Goal: Information Seeking & Learning: Learn about a topic

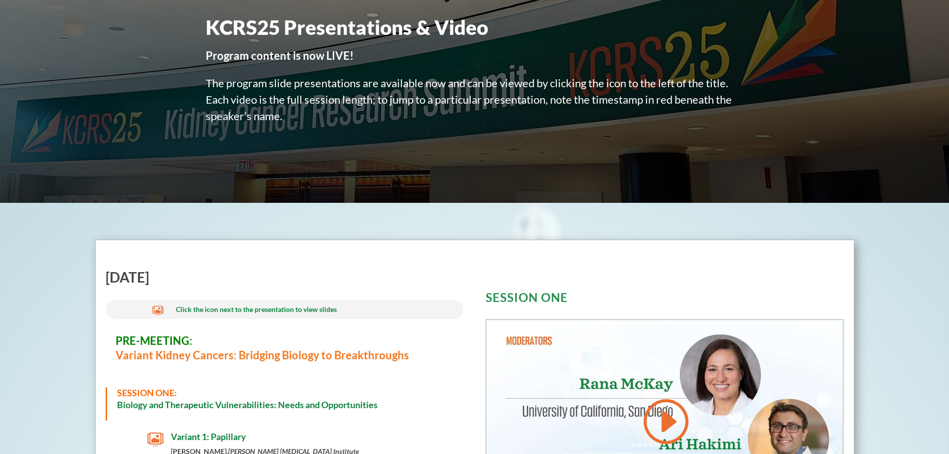
scroll to position [159, 0]
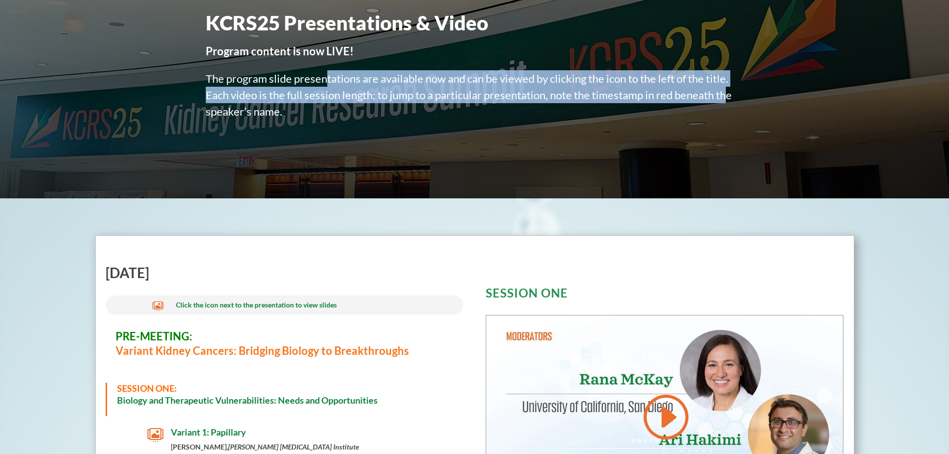
drag, startPoint x: 349, startPoint y: 84, endPoint x: 684, endPoint y: 106, distance: 335.6
click at [726, 90] on p "The program slide presentations are available now and can be viewed by clicking…" at bounding box center [475, 100] width 538 height 60
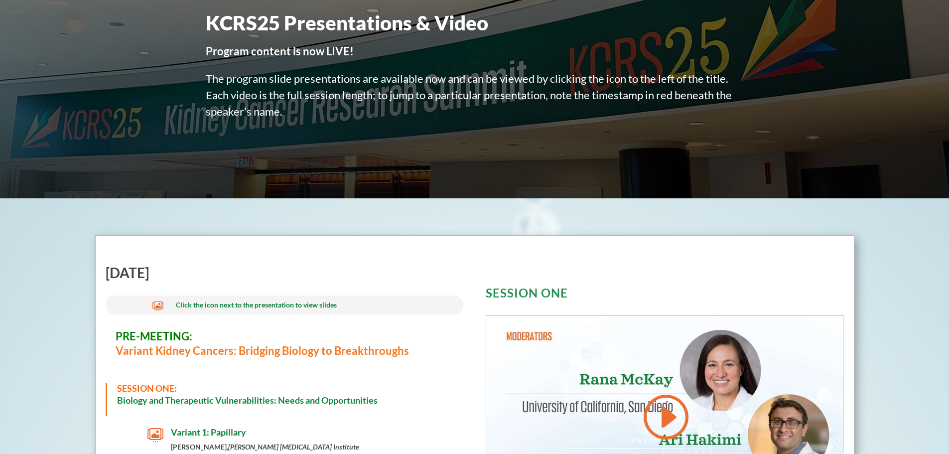
click at [368, 121] on p "The program slide presentations are available now and can be viewed by clicking…" at bounding box center [475, 100] width 538 height 60
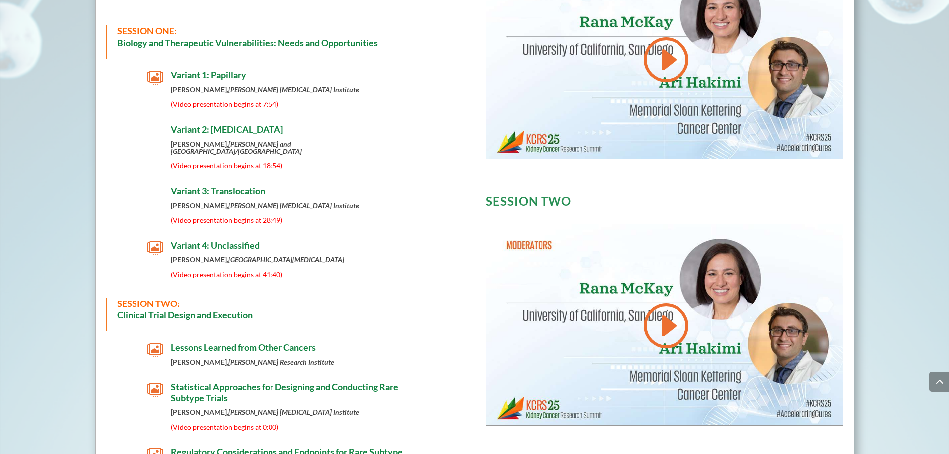
scroll to position [518, 0]
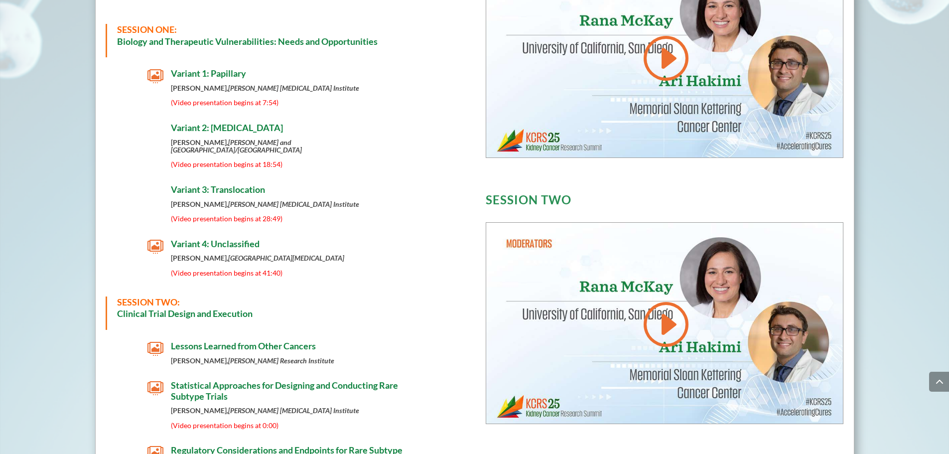
click at [250, 83] on h4 "Variant 1: Papillary" at bounding box center [296, 76] width 251 height 16
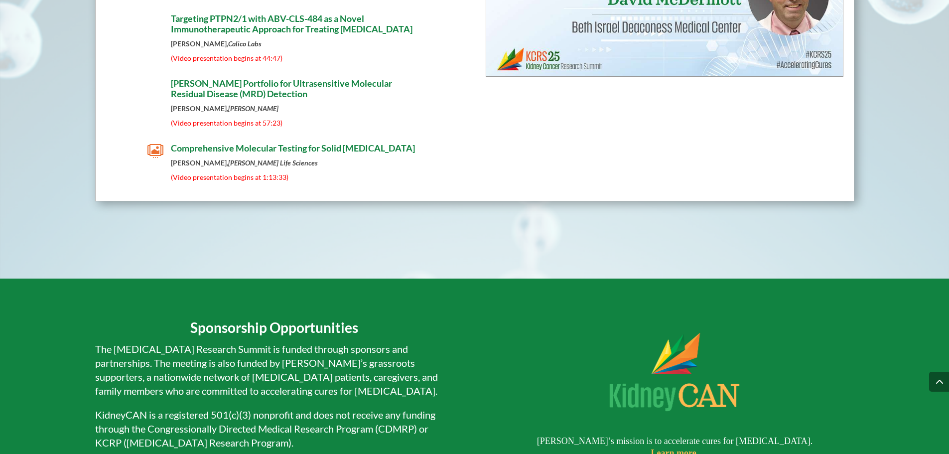
scroll to position [6259, 0]
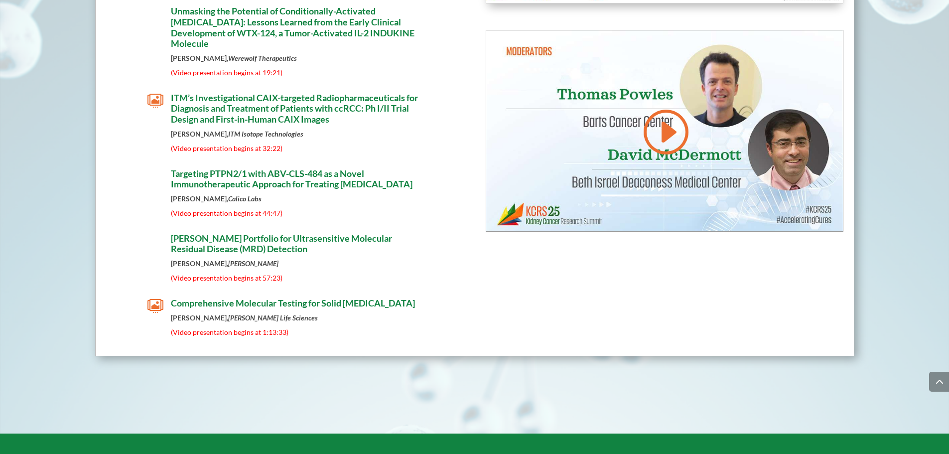
scroll to position [6099, 0]
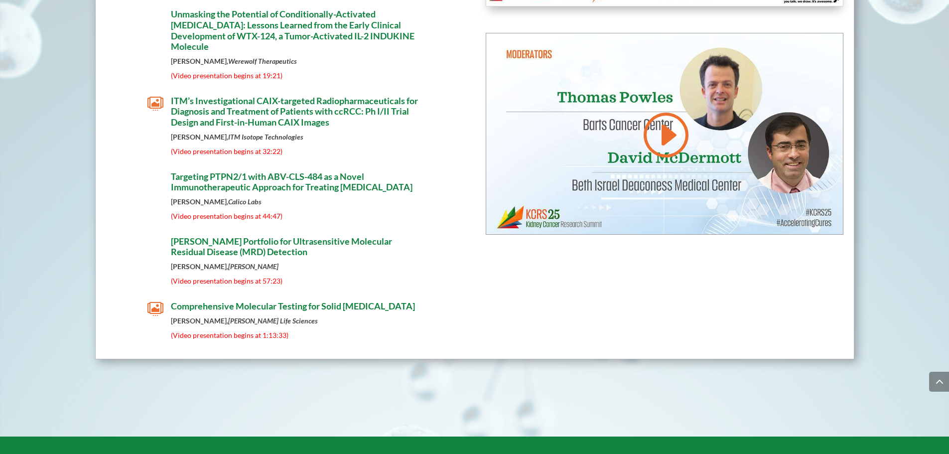
click at [269, 311] on span "Comprehensive Molecular Testing for Solid [MEDICAL_DATA]" at bounding box center [293, 305] width 244 height 11
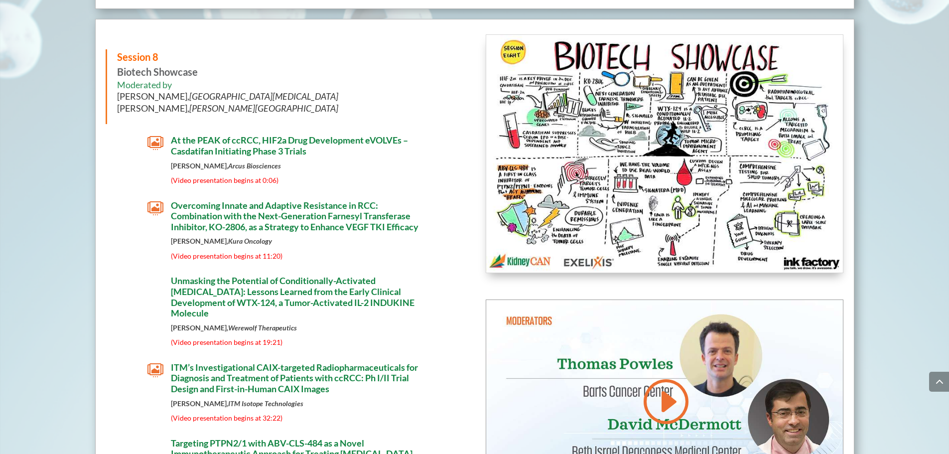
scroll to position [5820, 0]
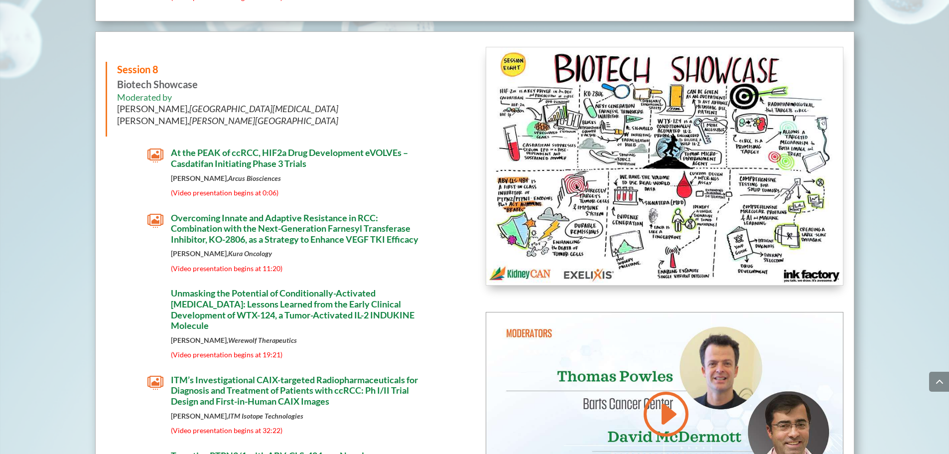
click at [236, 160] on span "At the PEAK of ccRCC, HIF2a Drug Development eVOLVEs – Casdatifan Initiating Ph…" at bounding box center [289, 158] width 237 height 22
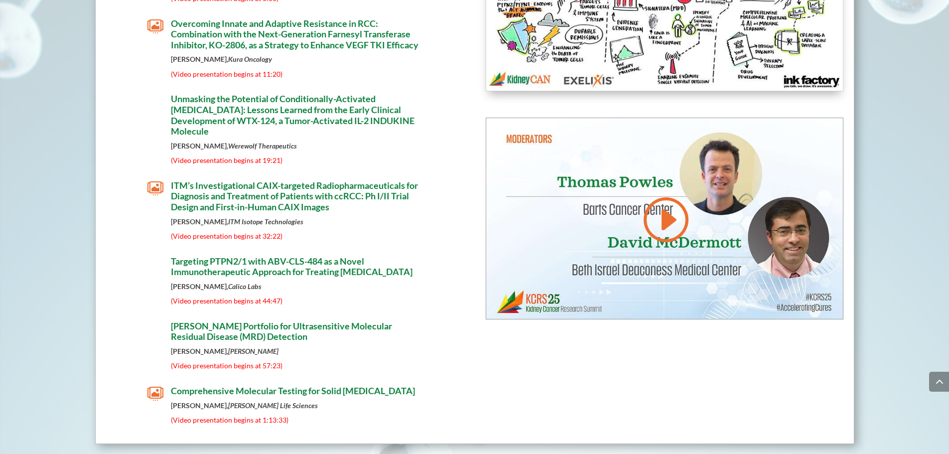
scroll to position [6019, 0]
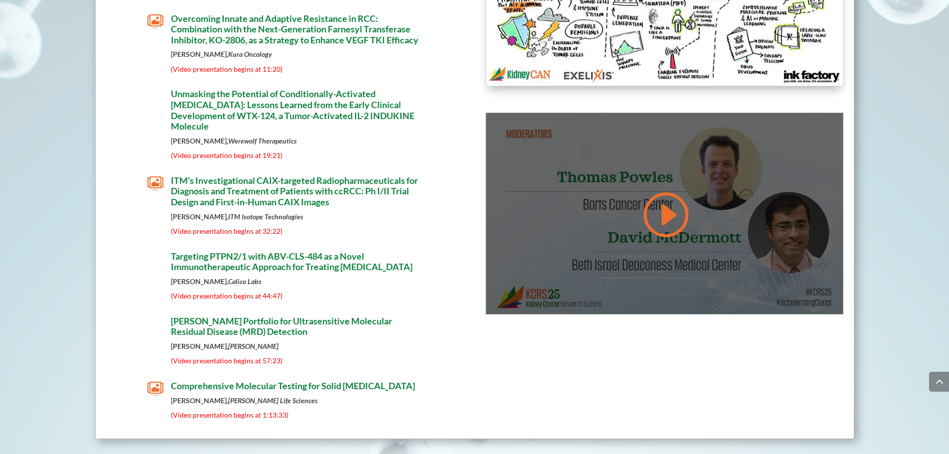
click at [676, 214] on link at bounding box center [665, 214] width 48 height 50
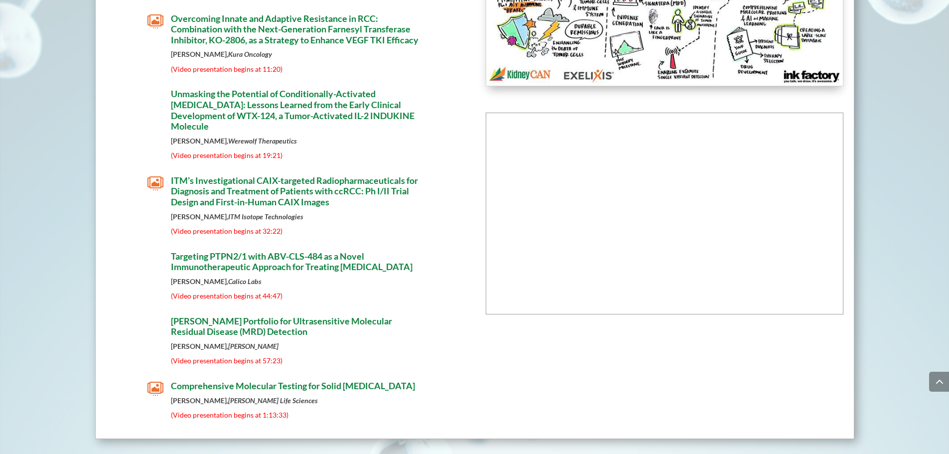
click at [414, 227] on p "[PERSON_NAME], ITM Isotope Technologies" at bounding box center [296, 220] width 251 height 14
click at [123, 259] on div "Session 8 Biotech Showcase Moderated by [PERSON_NAME], [GEOGRAPHIC_DATA][MEDICA…" at bounding box center [285, 136] width 358 height 577
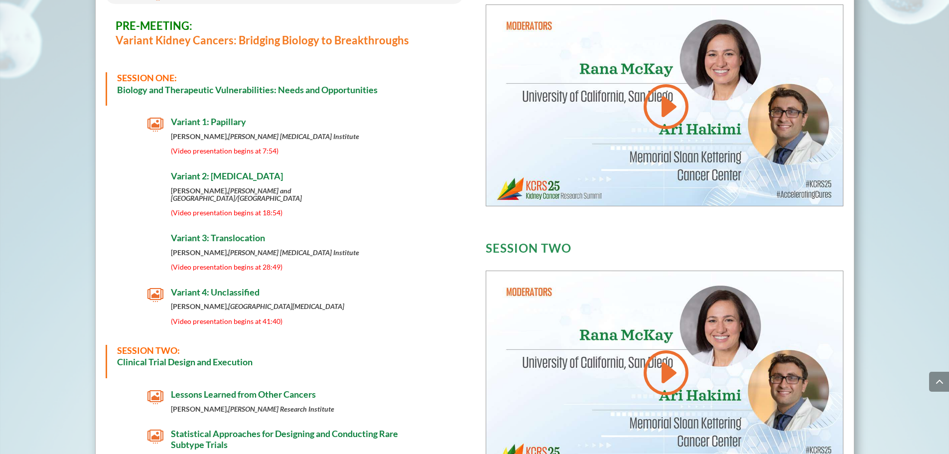
scroll to position [478, 0]
